Goal: Transaction & Acquisition: Purchase product/service

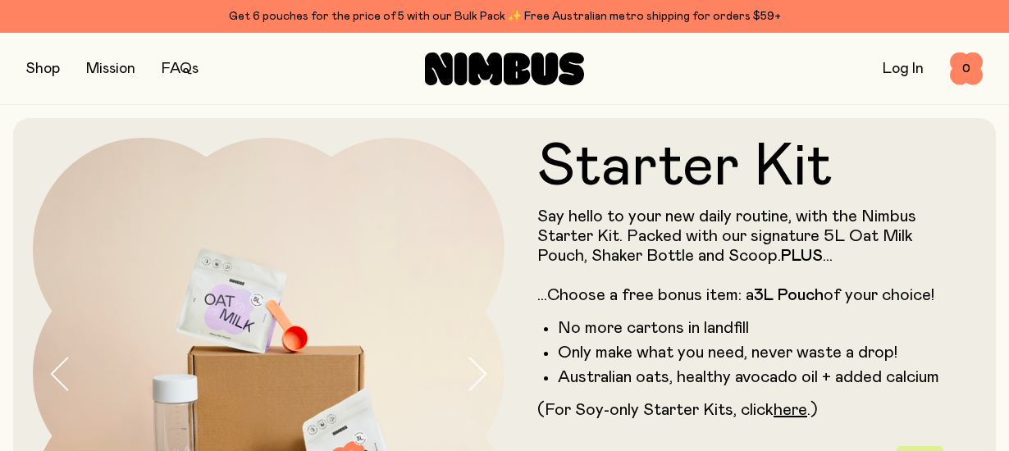
scroll to position [82, 0]
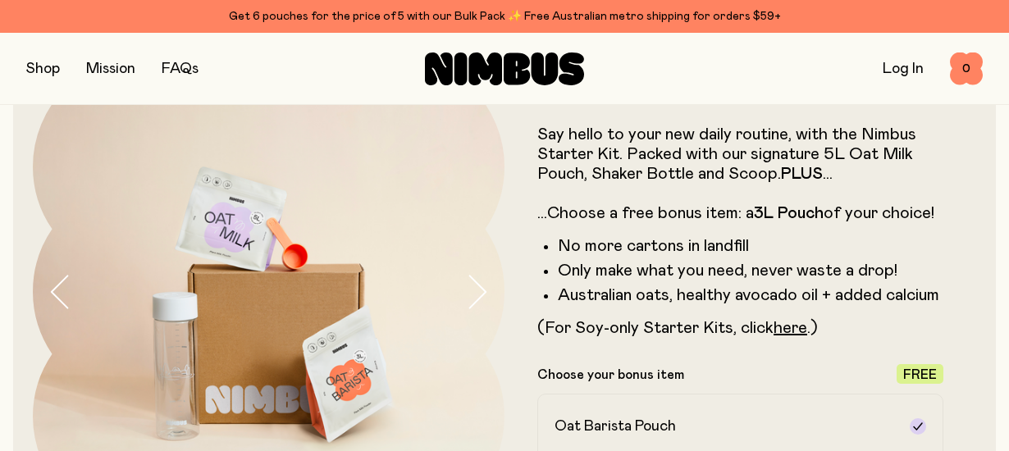
click at [476, 298] on icon "button" at bounding box center [476, 292] width 23 height 34
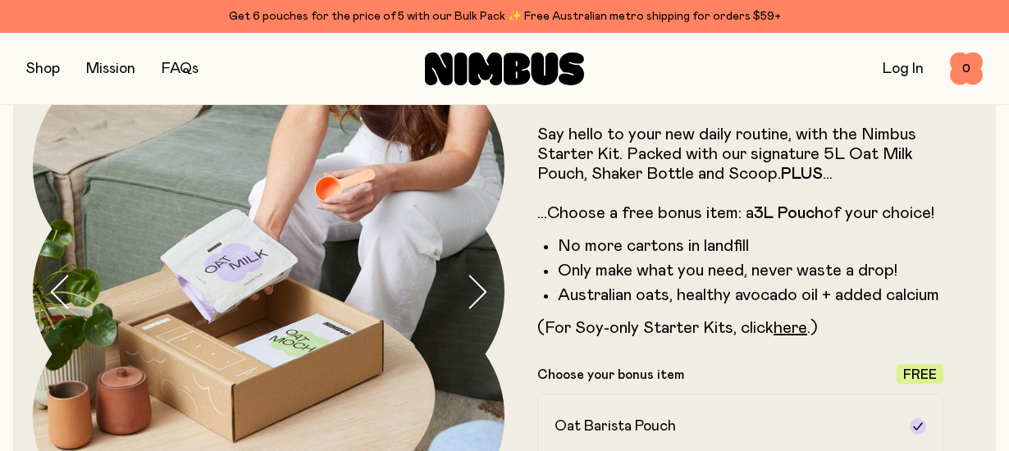
click at [476, 298] on icon "button" at bounding box center [476, 292] width 23 height 34
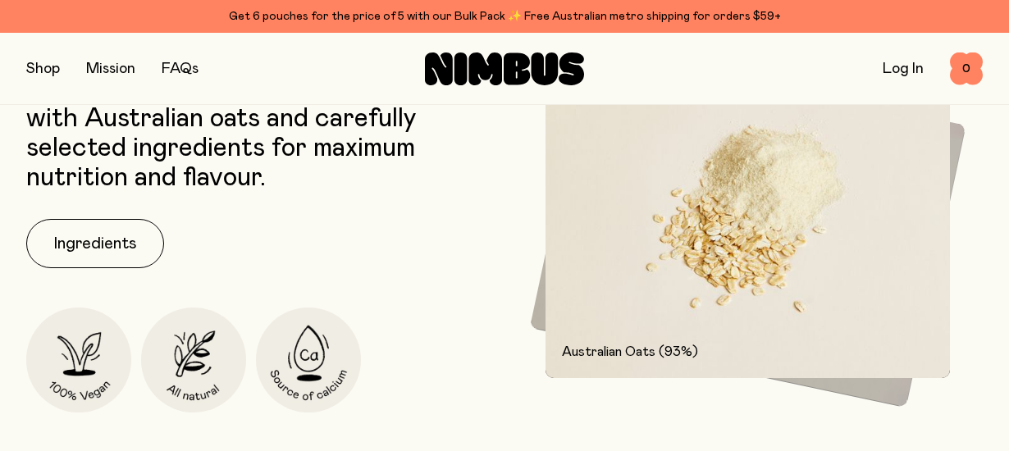
scroll to position [2216, 0]
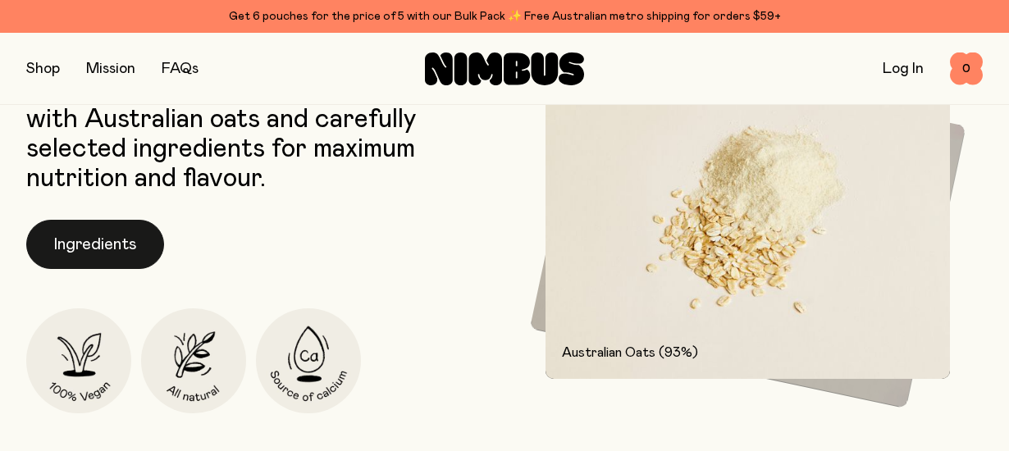
click at [108, 245] on button "Ingredients" at bounding box center [95, 244] width 138 height 49
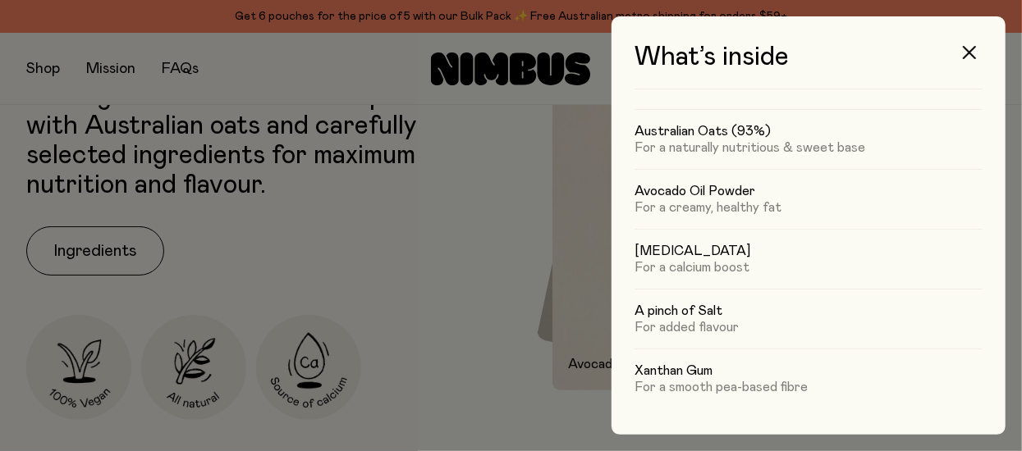
scroll to position [0, 0]
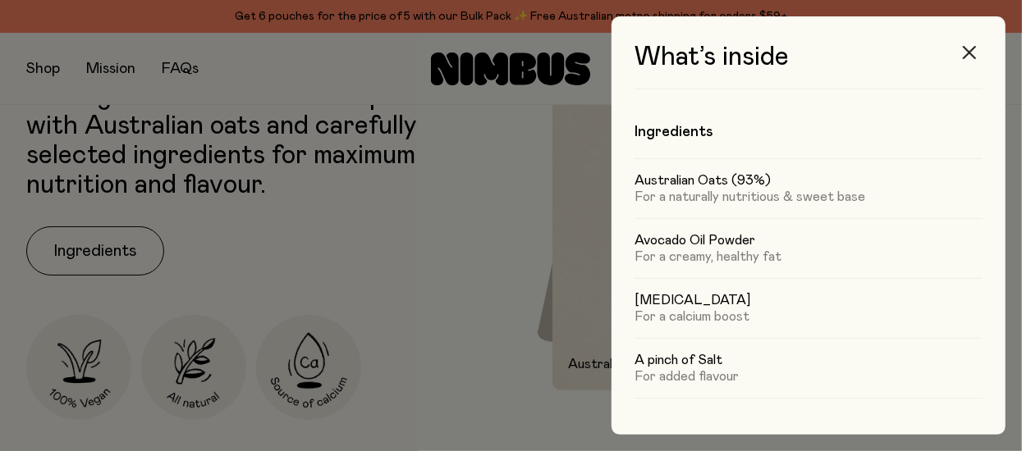
click at [972, 53] on icon "button" at bounding box center [969, 52] width 13 height 13
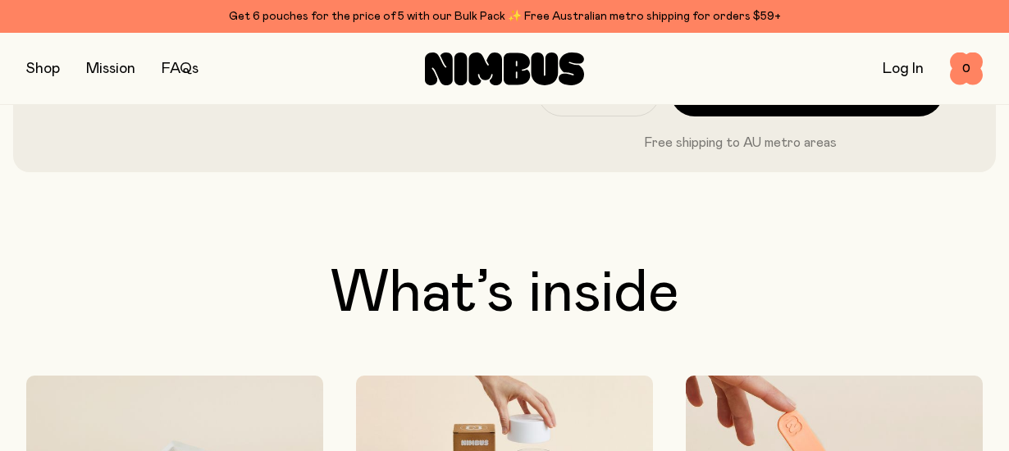
scroll to position [657, 0]
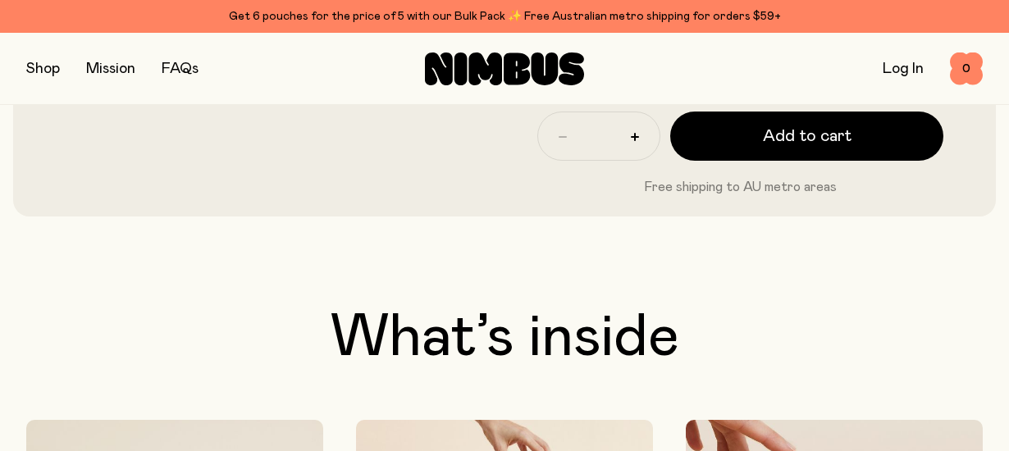
click at [39, 70] on button "button" at bounding box center [43, 68] width 34 height 23
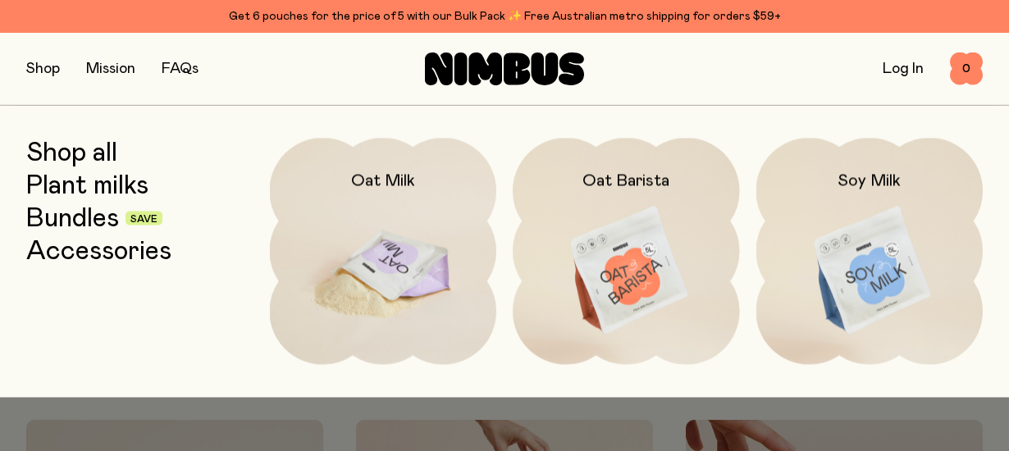
click at [398, 207] on img at bounding box center [383, 271] width 227 height 267
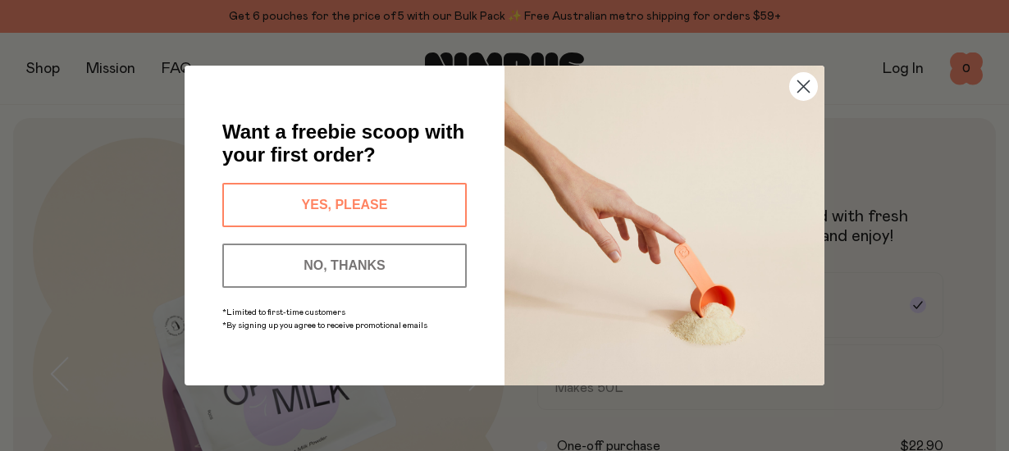
click at [381, 260] on button "NO, THANKS" at bounding box center [344, 266] width 245 height 44
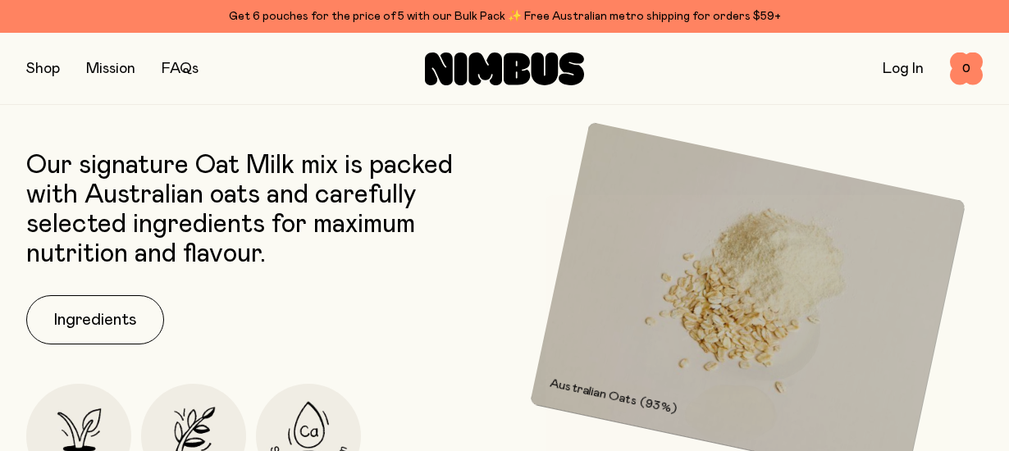
scroll to position [410, 0]
